Goal: Information Seeking & Learning: Learn about a topic

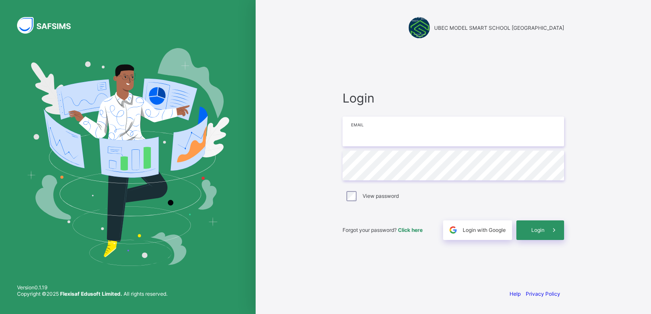
type input "**********"
click at [540, 229] on span "Login" at bounding box center [537, 230] width 13 height 6
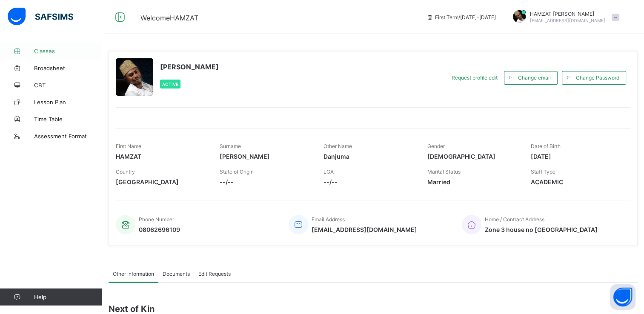
click at [44, 50] on span "Classes" at bounding box center [68, 51] width 68 height 7
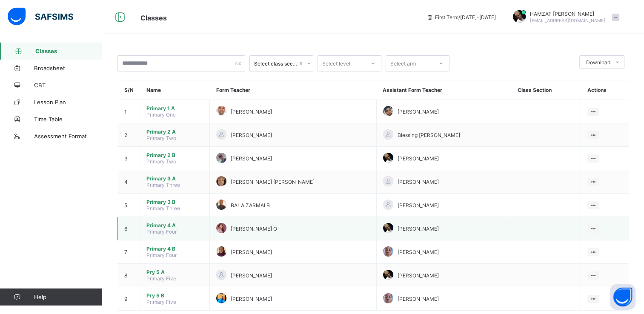
click at [163, 225] on span "Primary 4 A" at bounding box center [174, 225] width 57 height 6
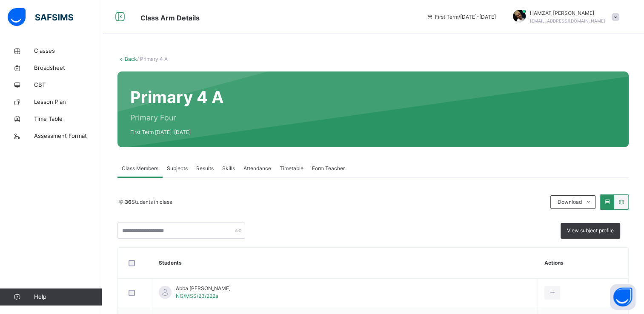
click at [182, 169] on span "Subjects" at bounding box center [177, 169] width 21 height 8
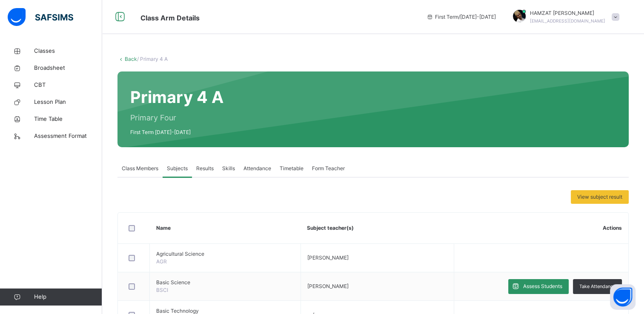
click at [131, 59] on link "Back" at bounding box center [131, 59] width 12 height 6
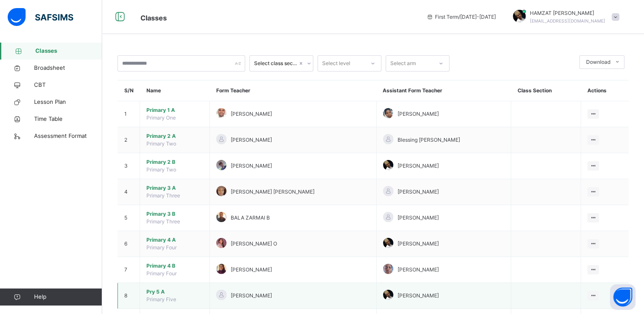
click at [156, 291] on span "Pry 5 A" at bounding box center [174, 292] width 57 height 8
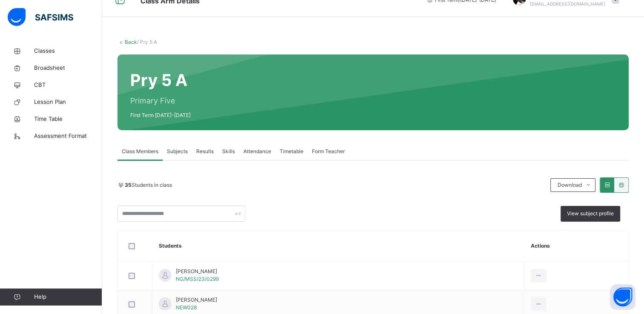
scroll to position [34, 0]
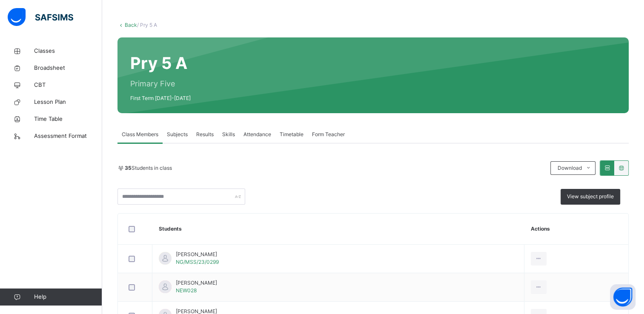
click at [179, 133] on span "Subjects" at bounding box center [177, 135] width 21 height 8
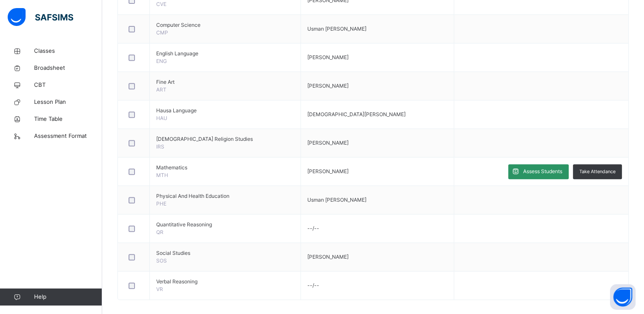
scroll to position [377, 0]
